Goal: Task Accomplishment & Management: Manage account settings

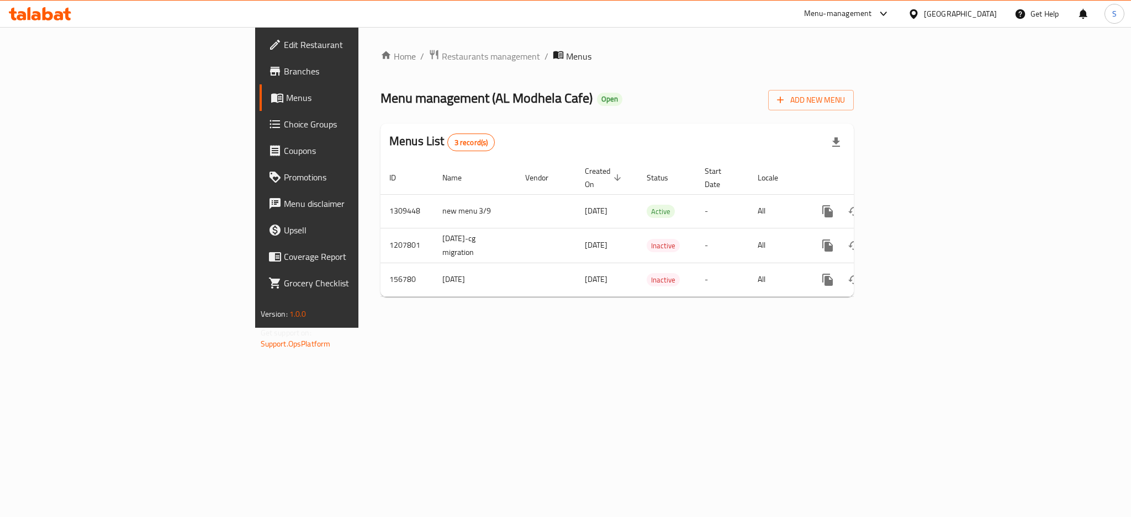
click at [976, 16] on div "Oman" at bounding box center [960, 14] width 73 height 12
click at [863, 119] on div "[GEOGRAPHIC_DATA]" at bounding box center [914, 113] width 166 height 25
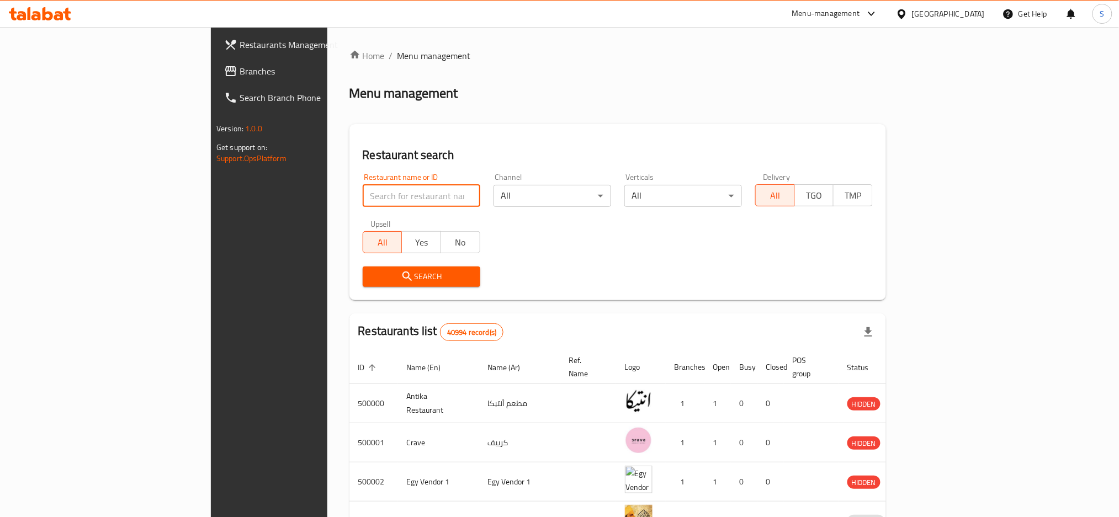
click at [363, 199] on input "search" at bounding box center [422, 196] width 118 height 22
paste input "La Citta"
type input "La Citta"
click button "Search" at bounding box center [422, 277] width 118 height 20
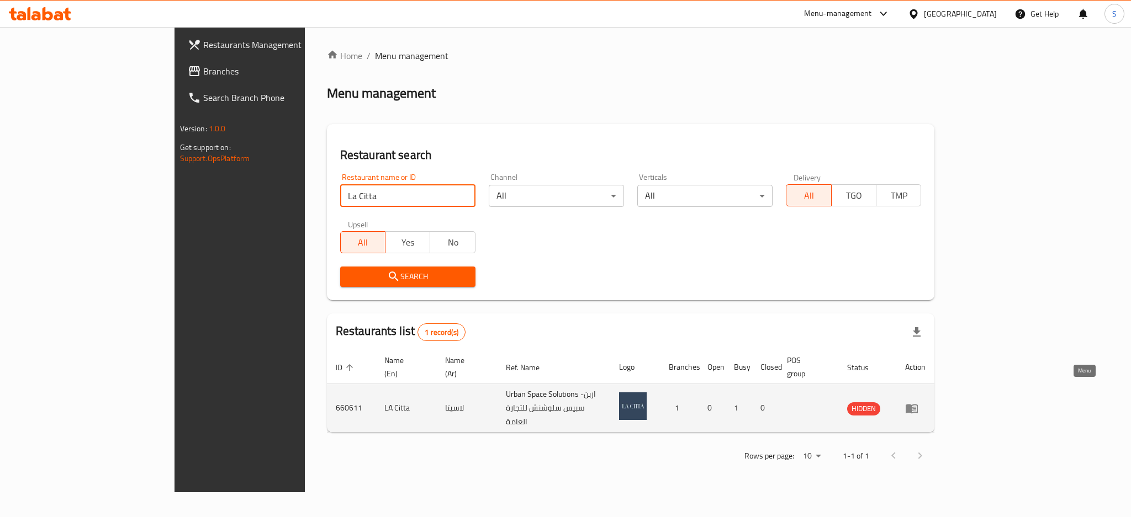
click at [916, 407] on icon "enhanced table" at bounding box center [914, 409] width 4 height 4
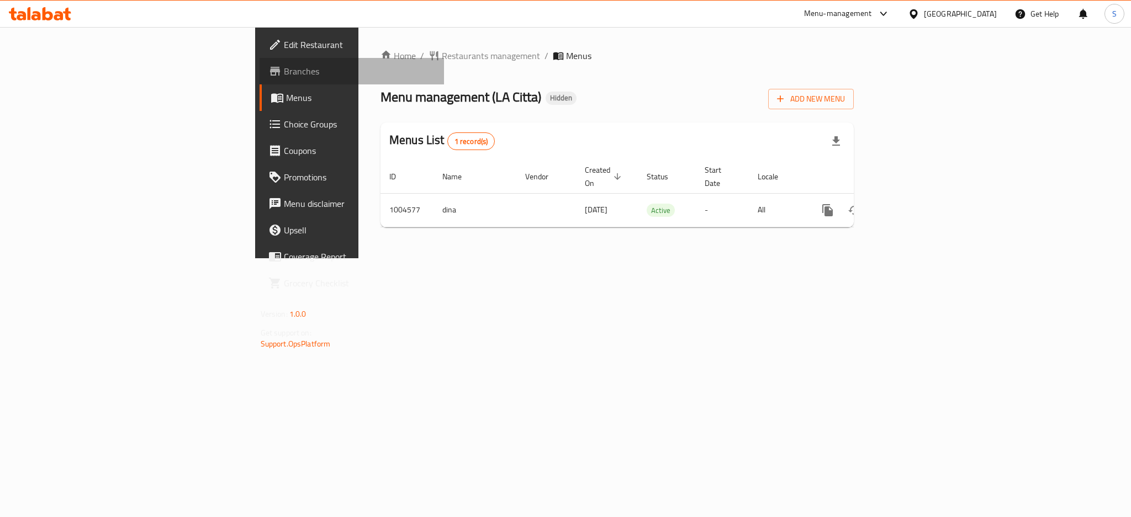
click at [284, 76] on span "Branches" at bounding box center [359, 71] width 151 height 13
